Goal: Navigation & Orientation: Find specific page/section

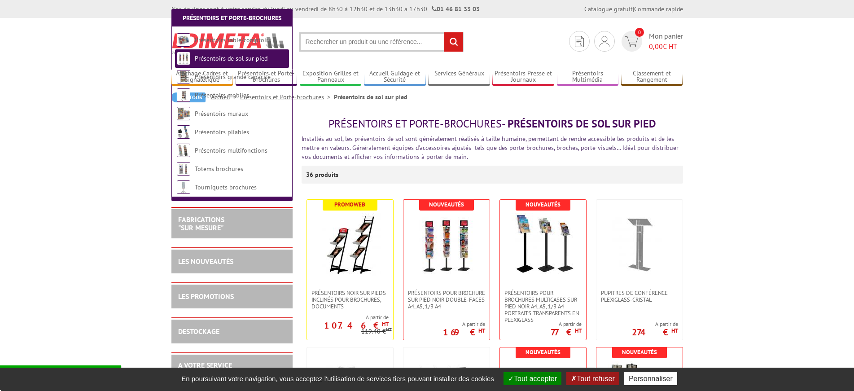
scroll to position [137, 0]
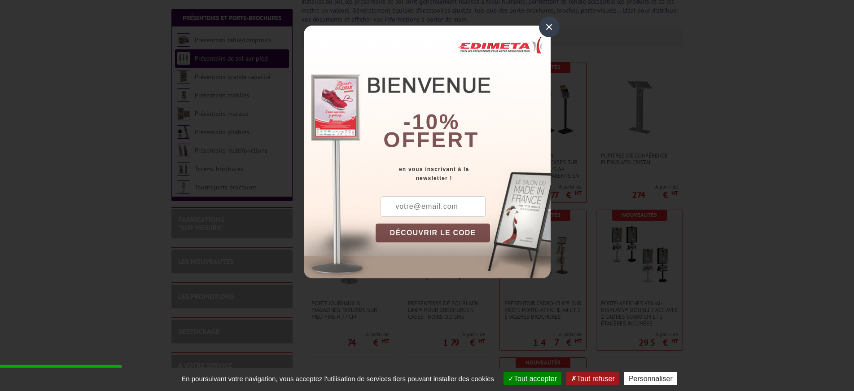
click at [543, 28] on div "×" at bounding box center [549, 27] width 21 height 21
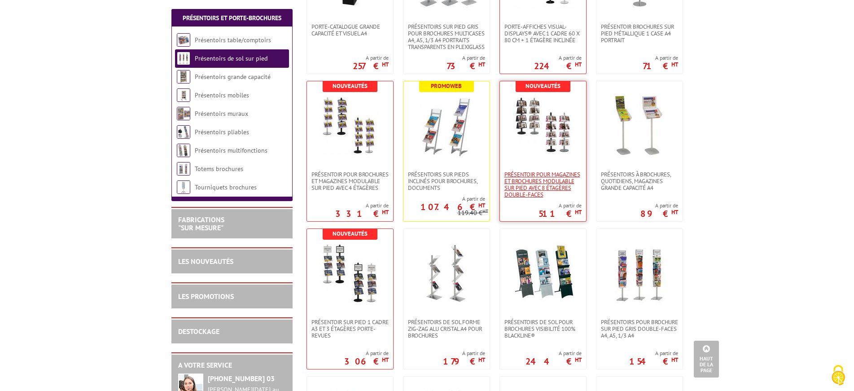
scroll to position [641, 0]
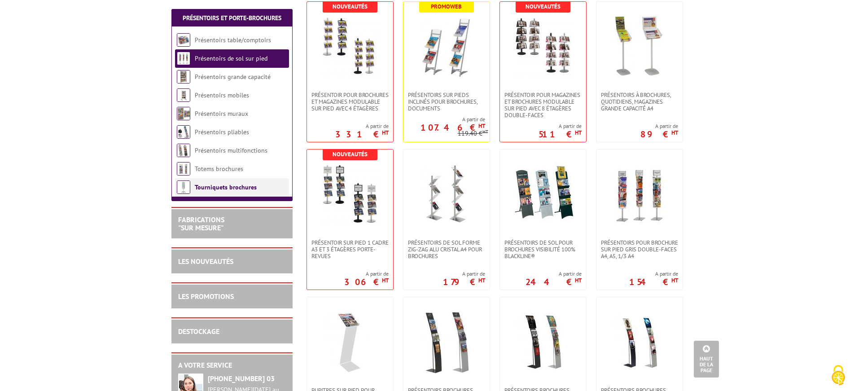
click at [211, 187] on link "Tourniquets brochures" at bounding box center [226, 187] width 62 height 8
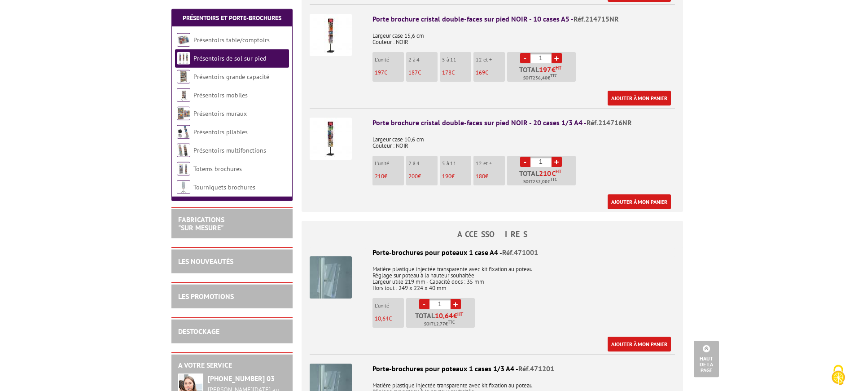
scroll to position [503, 0]
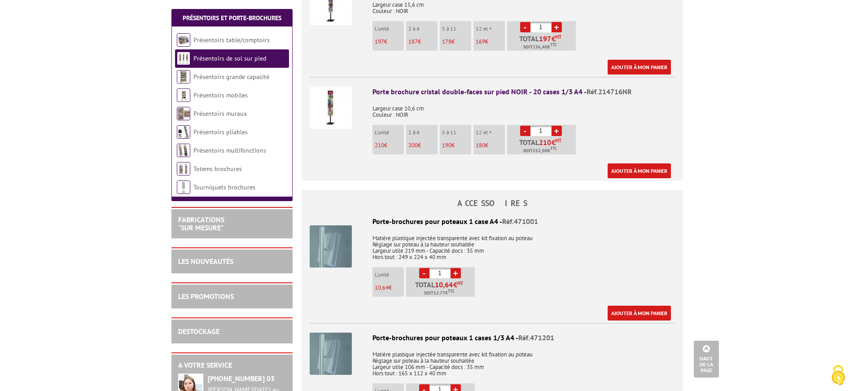
click at [332, 100] on img at bounding box center [331, 108] width 42 height 42
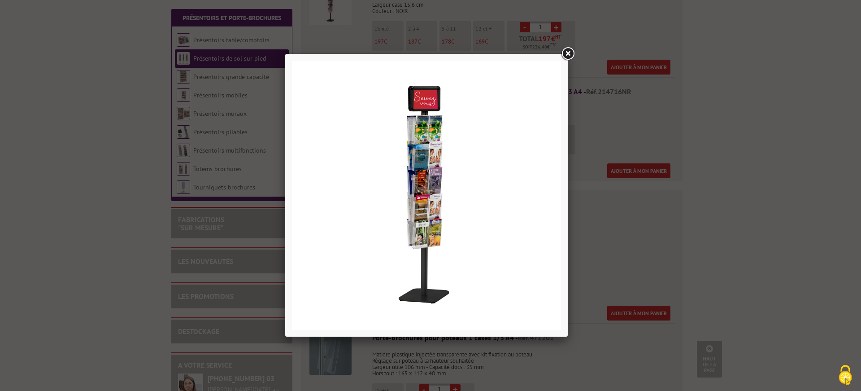
click at [564, 53] on link at bounding box center [568, 54] width 16 height 16
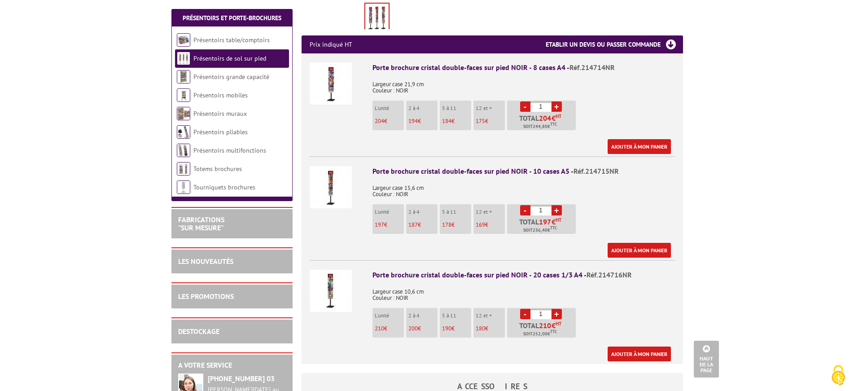
scroll to position [137, 0]
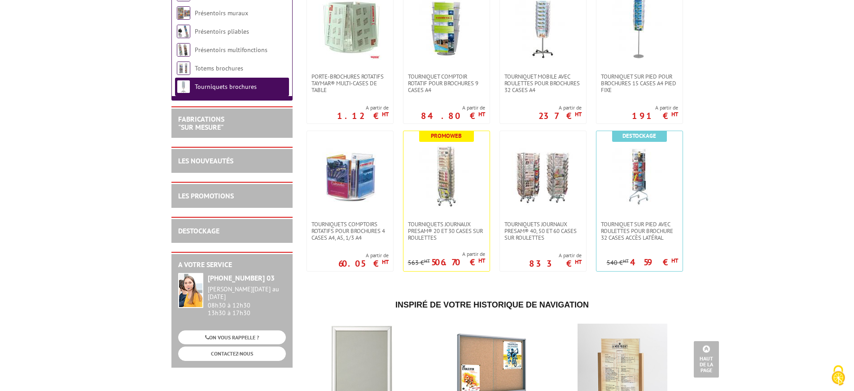
scroll to position [137, 0]
